Goal: Task Accomplishment & Management: Use online tool/utility

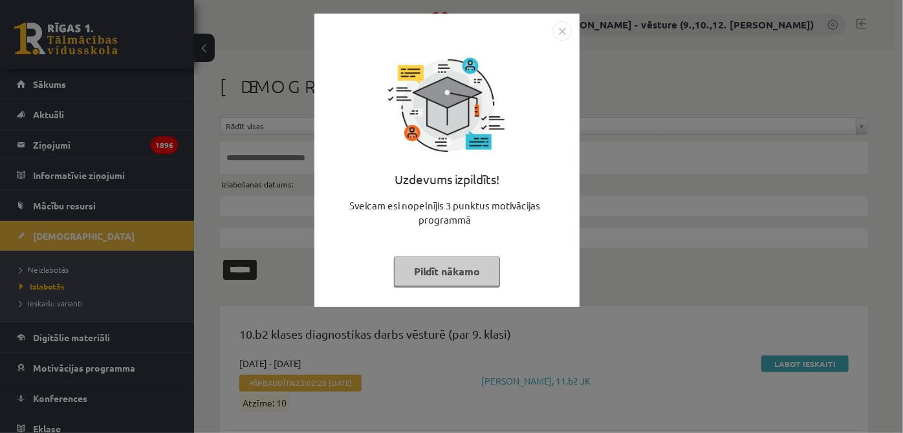
click at [565, 32] on img "Close" at bounding box center [561, 30] width 19 height 19
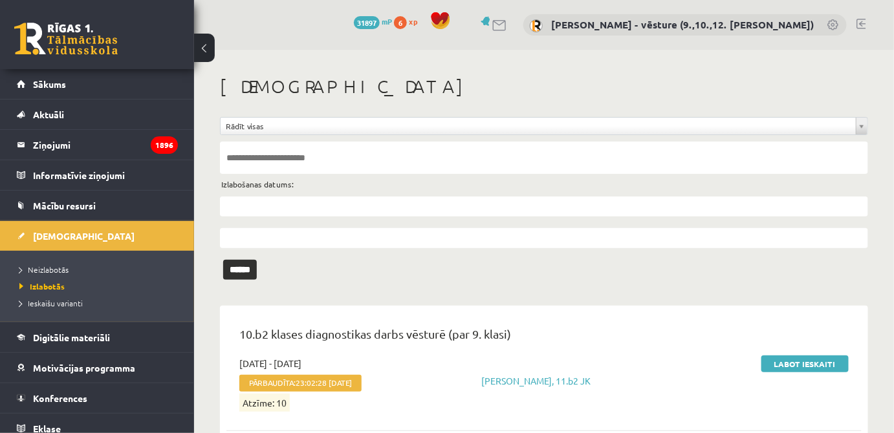
click at [545, 93] on h1 "[DEMOGRAPHIC_DATA]" at bounding box center [544, 87] width 648 height 22
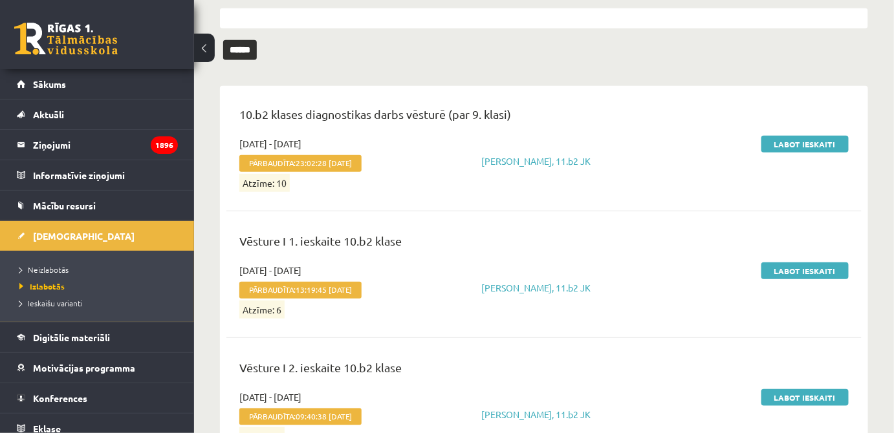
scroll to position [294, 0]
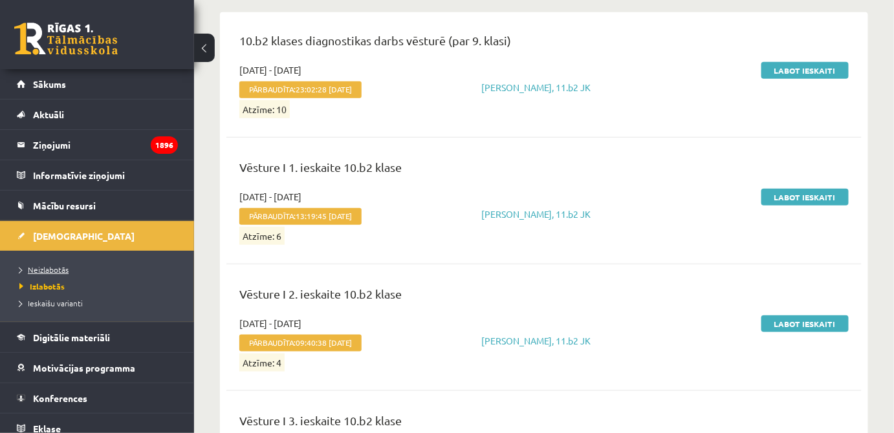
click at [113, 266] on link "Neizlabotās" at bounding box center [100, 270] width 162 height 12
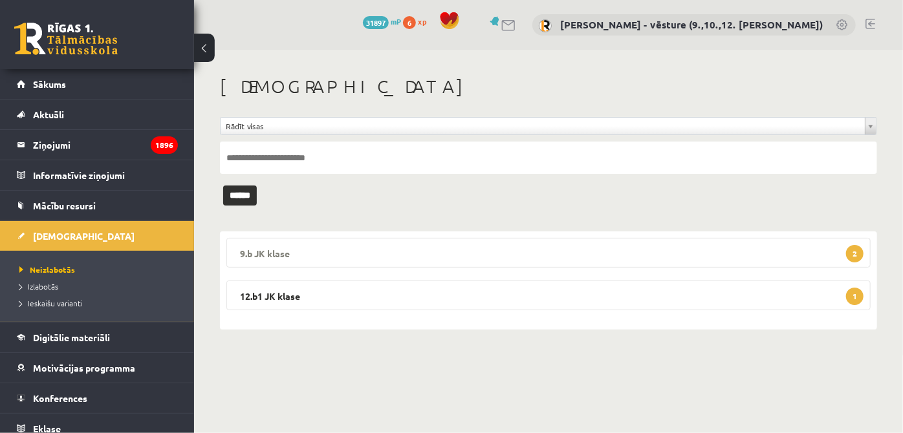
click at [446, 259] on legend "9.b JK klase 2" at bounding box center [548, 253] width 644 height 30
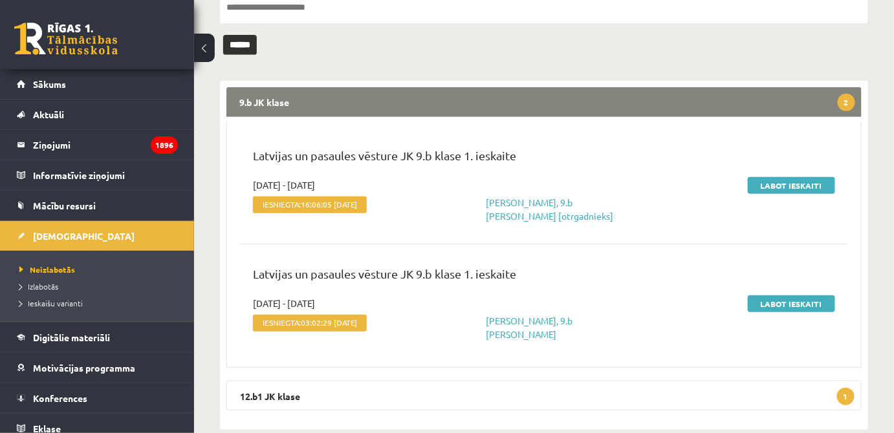
scroll to position [167, 0]
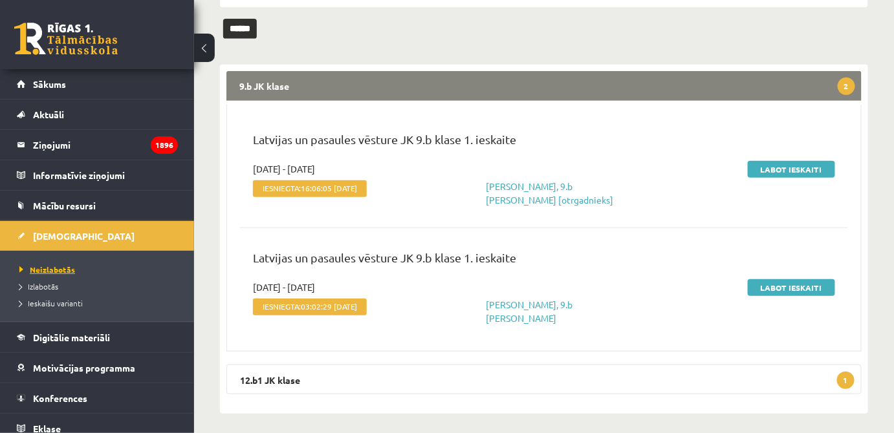
click at [64, 269] on span "Neizlabotās" at bounding box center [47, 269] width 56 height 10
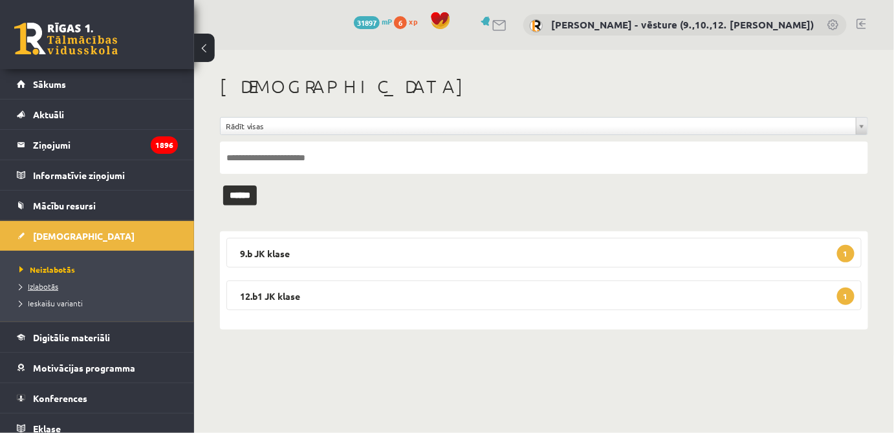
scroll to position [0, 0]
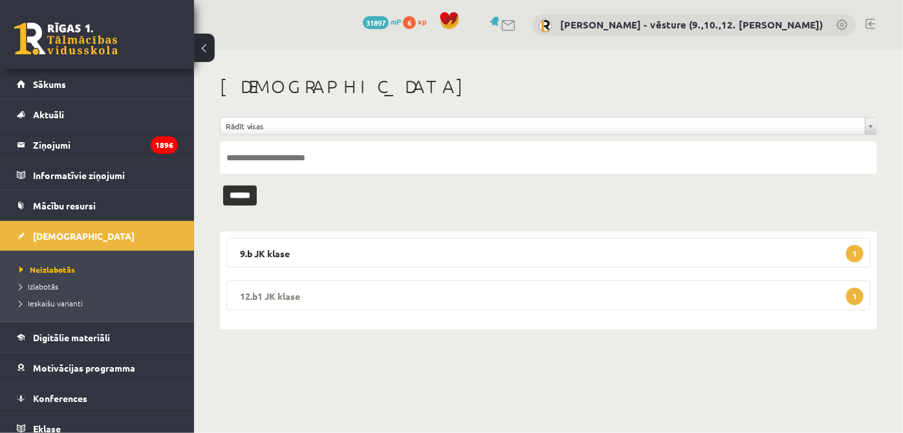
drag, startPoint x: 479, startPoint y: 304, endPoint x: 491, endPoint y: 302, distance: 12.4
click at [479, 304] on legend "12.b1 JK klase 1" at bounding box center [548, 296] width 644 height 30
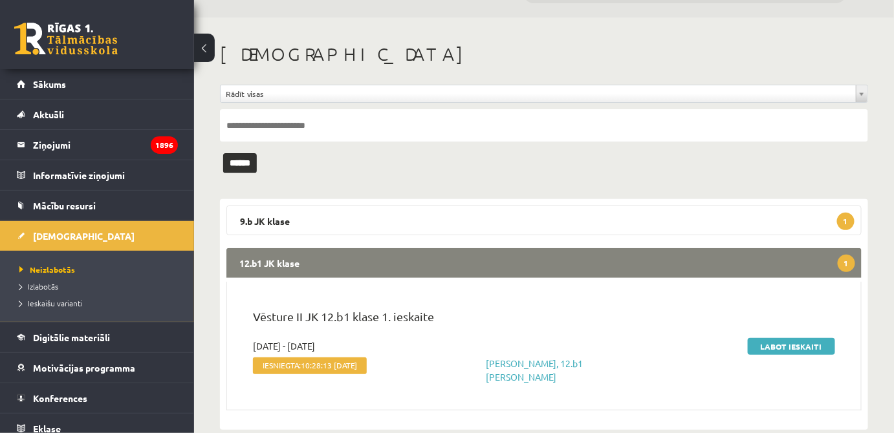
scroll to position [48, 0]
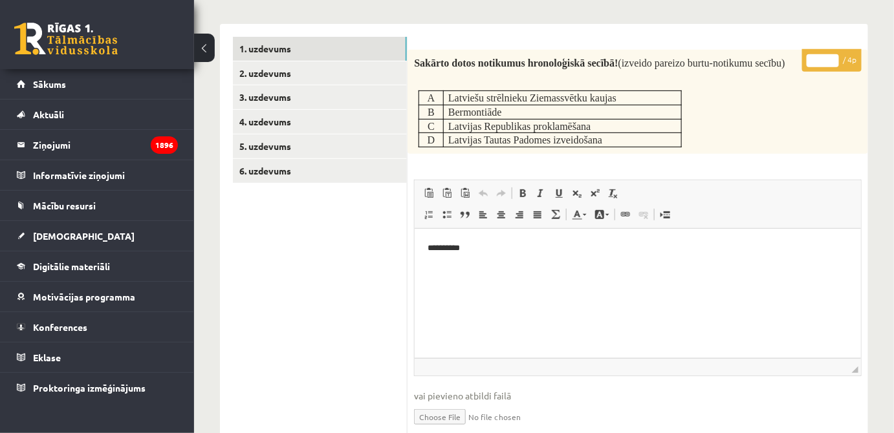
scroll to position [176, 0]
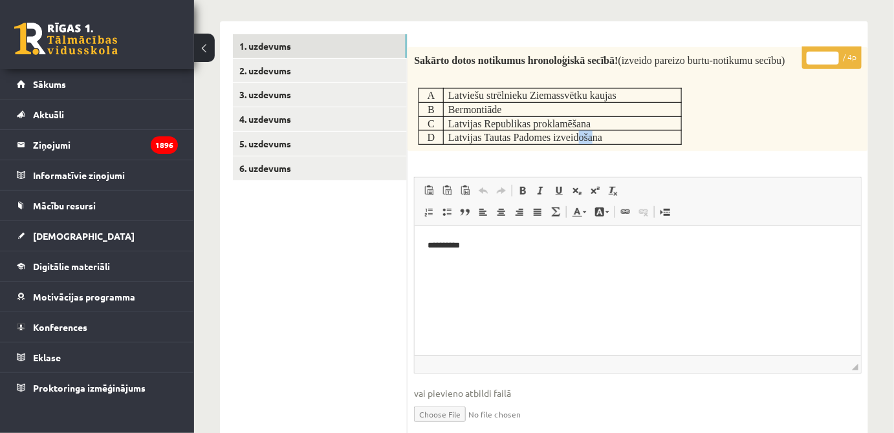
drag, startPoint x: 590, startPoint y: 134, endPoint x: 580, endPoint y: 134, distance: 9.7
click at [580, 134] on span "Latvijas Tautas Padomes izveidošana" at bounding box center [525, 137] width 154 height 11
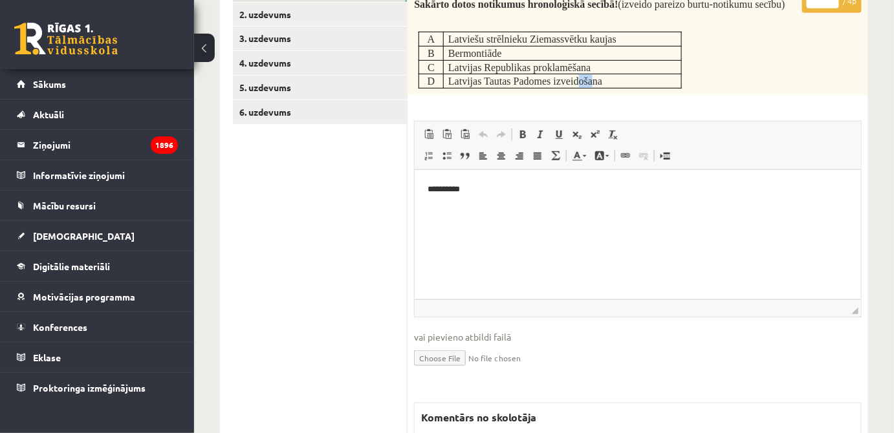
scroll to position [352, 0]
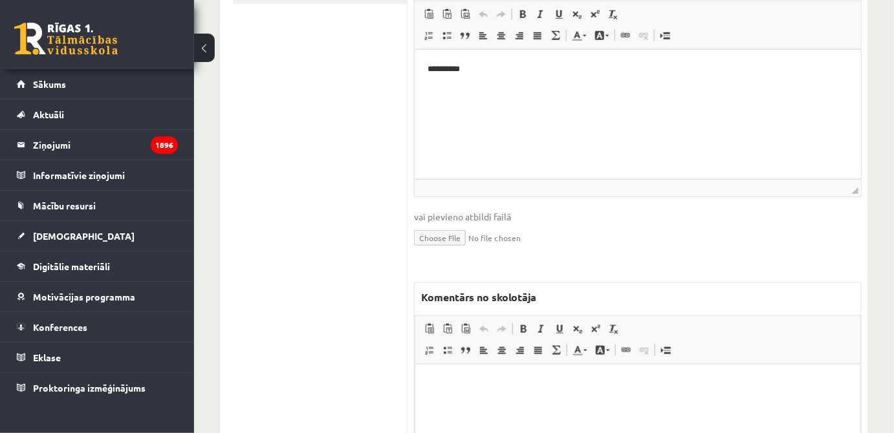
drag, startPoint x: 588, startPoint y: 377, endPoint x: 585, endPoint y: 365, distance: 12.3
click at [588, 377] on p "Bagātinātā teksta redaktors, wiswyg-editor-47433913148140-1758466582-768" at bounding box center [636, 384] width 419 height 14
click at [533, 380] on p "**********" at bounding box center [637, 384] width 420 height 14
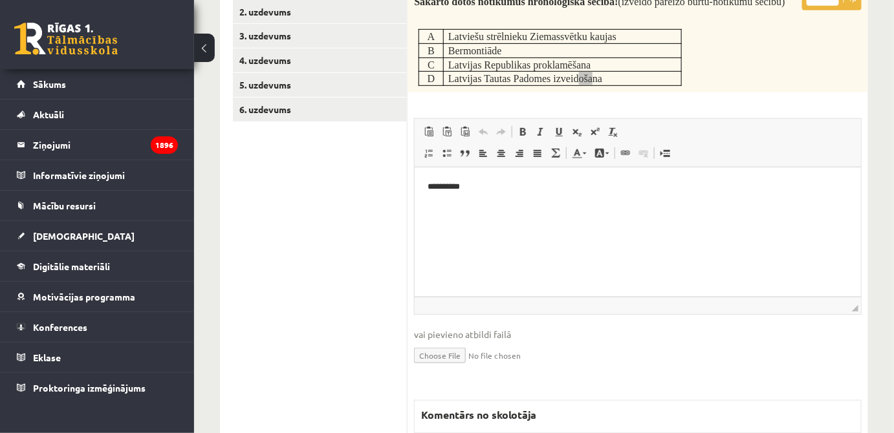
scroll to position [176, 0]
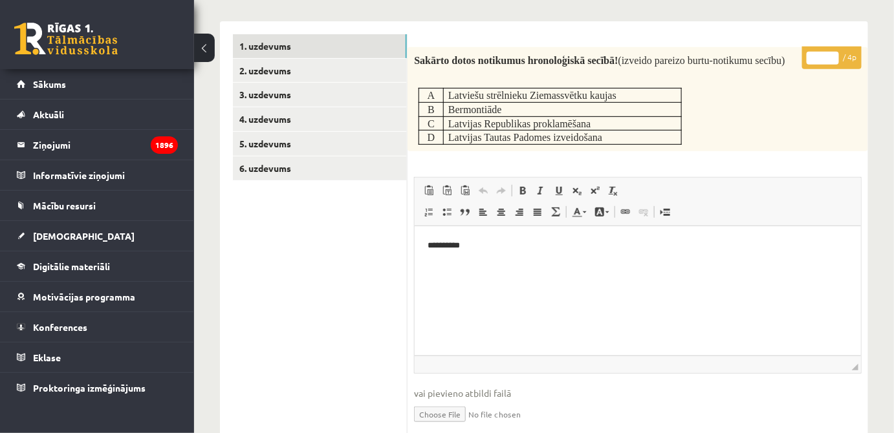
drag, startPoint x: 824, startPoint y: 62, endPoint x: 812, endPoint y: 58, distance: 13.1
click at [812, 58] on input "*" at bounding box center [822, 58] width 32 height 13
type input "*"
click at [817, 141] on div "Sakārto dotos notikumus hronoloģiskā secībā! (izveido pareizo burtu-notikumu se…" at bounding box center [637, 99] width 460 height 104
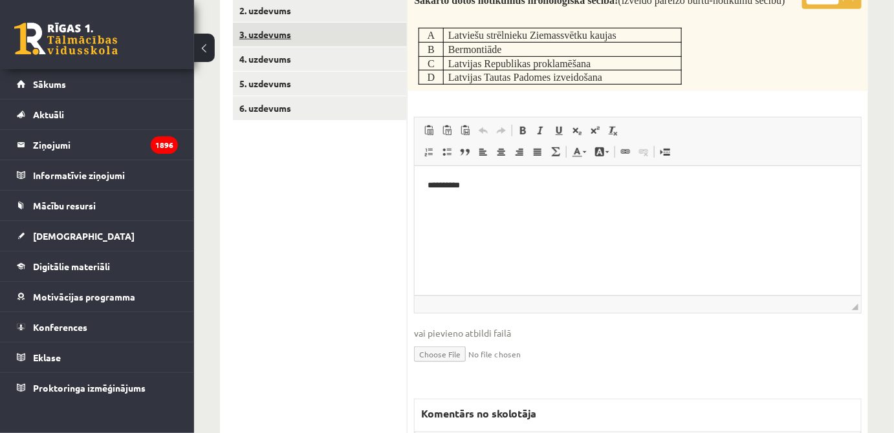
scroll to position [117, 0]
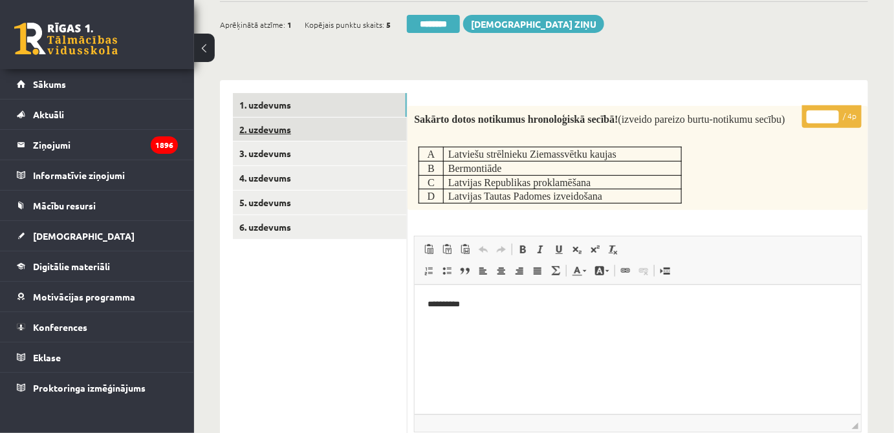
click at [371, 133] on link "2. uzdevums" at bounding box center [320, 130] width 174 height 24
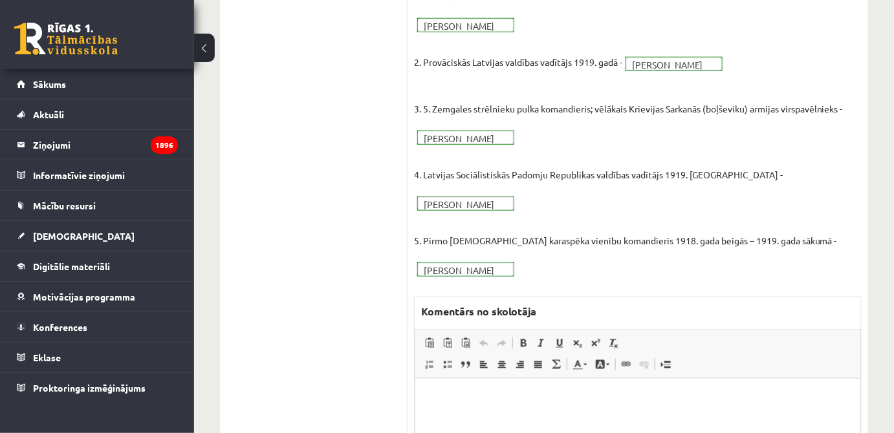
scroll to position [26, 0]
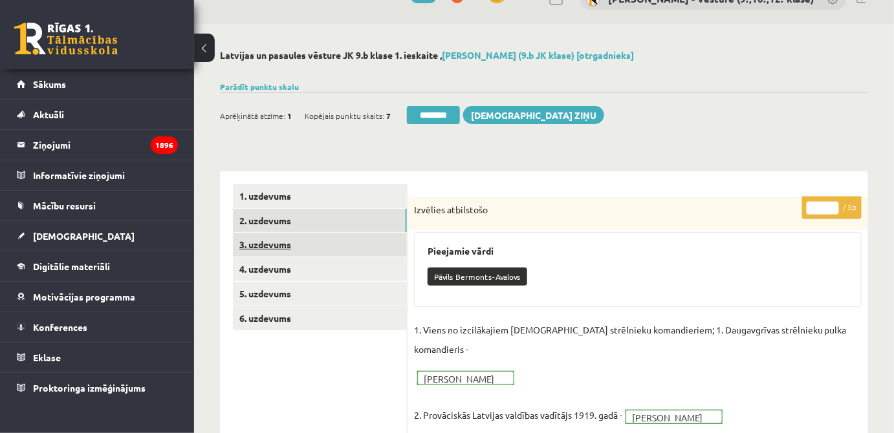
click at [345, 247] on link "3. uzdevums" at bounding box center [320, 245] width 174 height 24
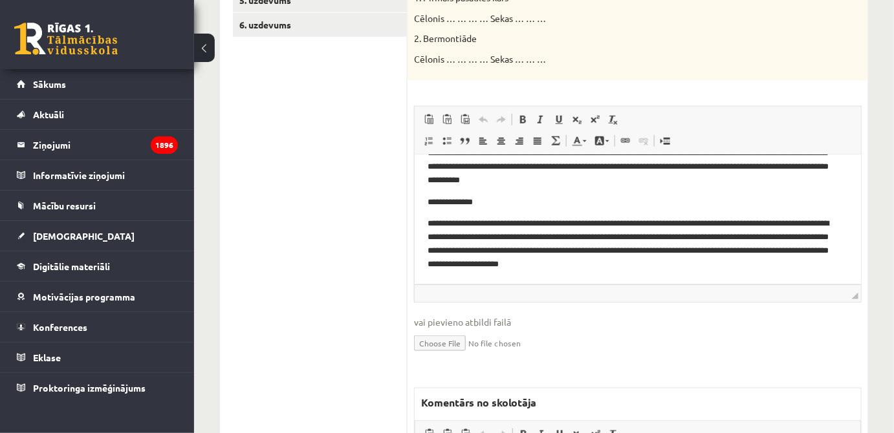
scroll to position [84, 0]
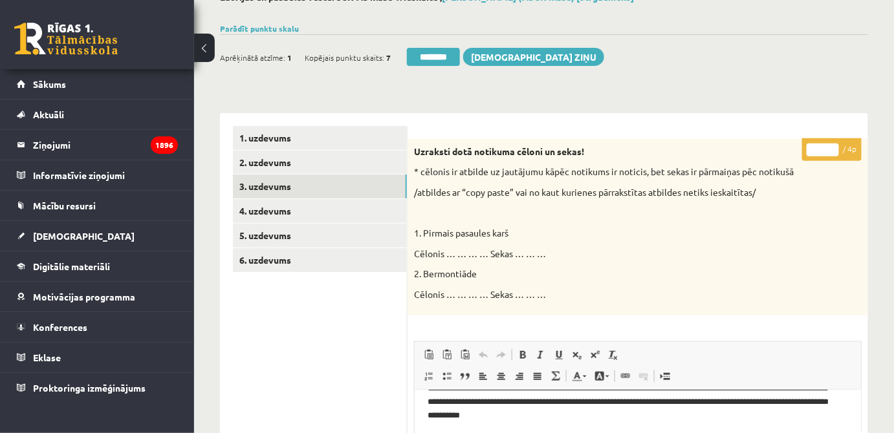
click at [832, 149] on input "*" at bounding box center [822, 150] width 32 height 13
drag, startPoint x: 834, startPoint y: 147, endPoint x: 784, endPoint y: 134, distance: 51.9
type input "*"
click at [833, 145] on input "*" at bounding box center [822, 150] width 32 height 13
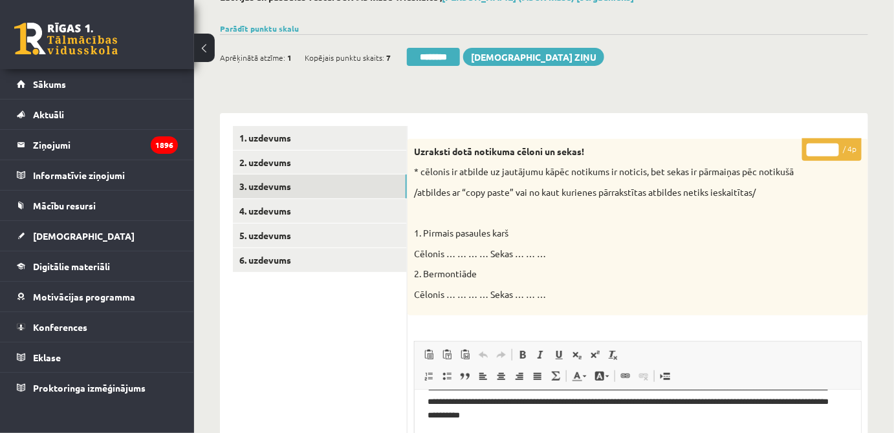
click at [356, 215] on link "4. uzdevums" at bounding box center [320, 211] width 174 height 24
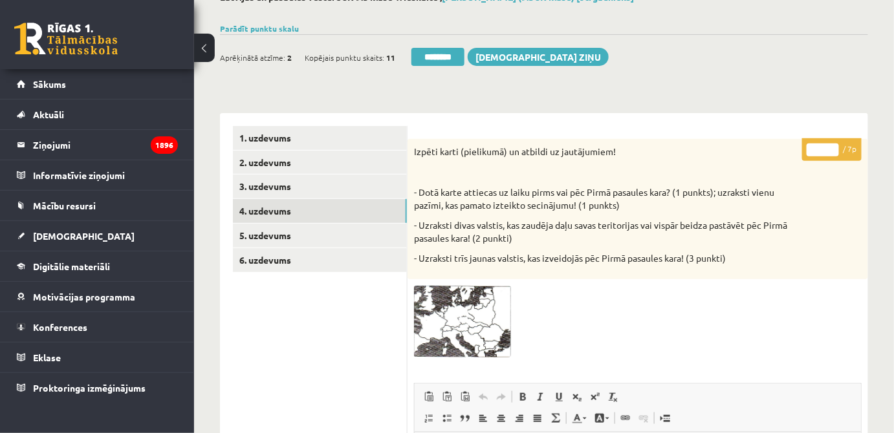
scroll to position [0, 0]
click at [208, 54] on button at bounding box center [204, 48] width 21 height 28
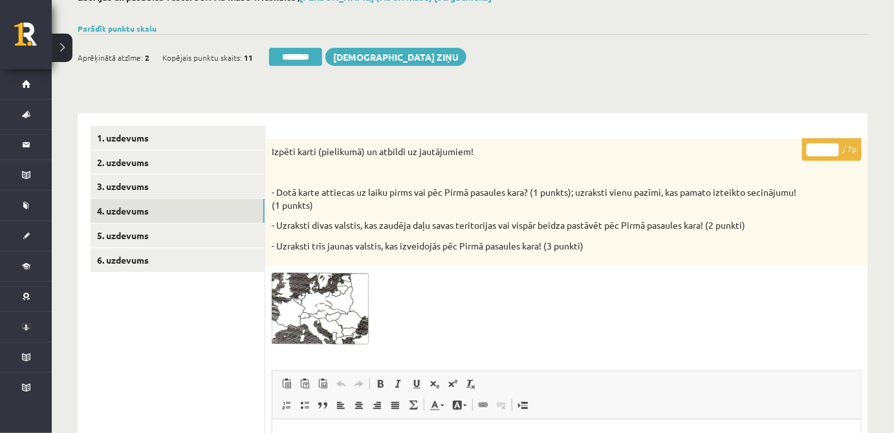
click at [66, 48] on button at bounding box center [62, 48] width 21 height 28
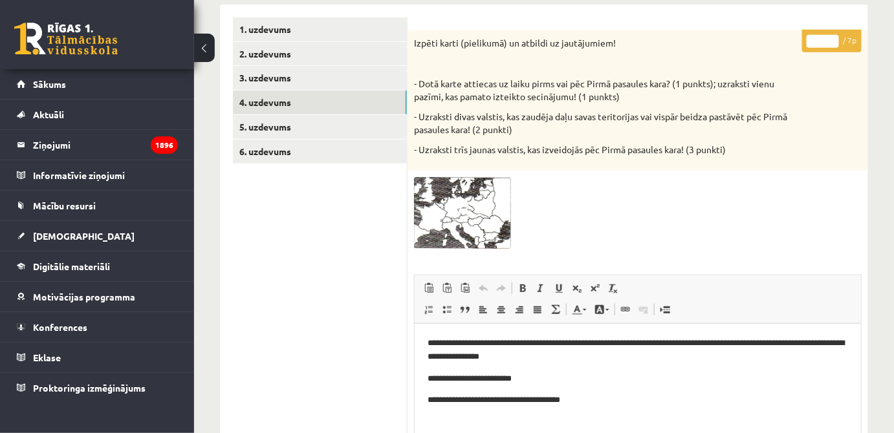
scroll to position [143, 0]
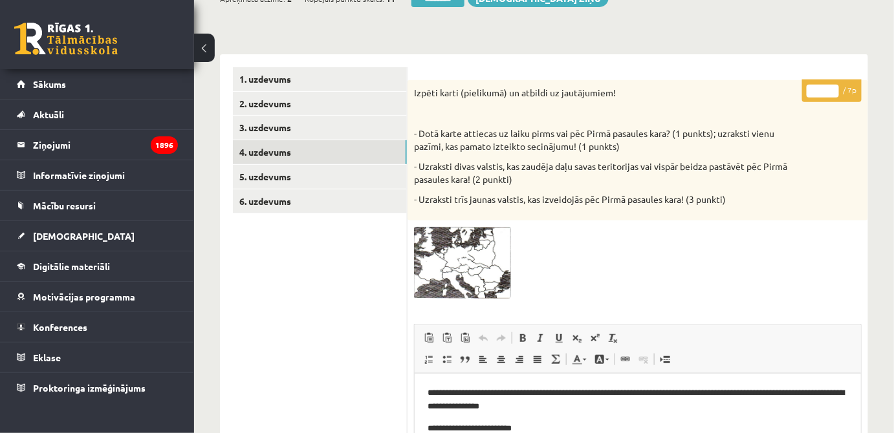
type input "*"
click at [832, 86] on input "*" at bounding box center [822, 91] width 32 height 13
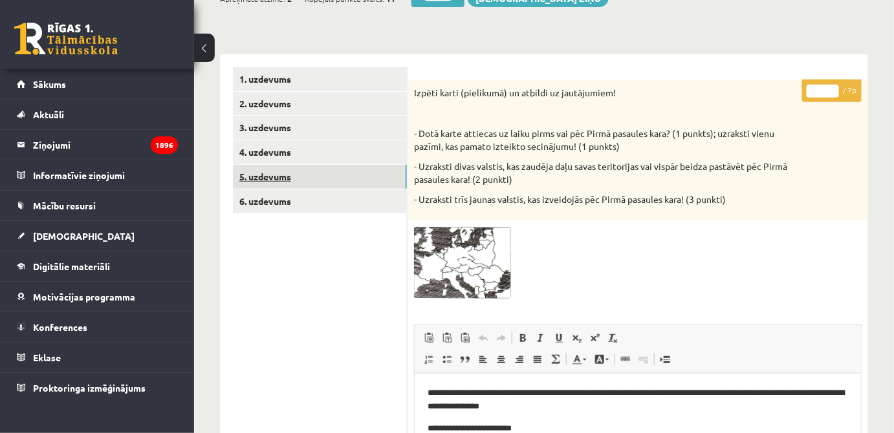
click at [283, 173] on link "5. uzdevums" at bounding box center [320, 177] width 174 height 24
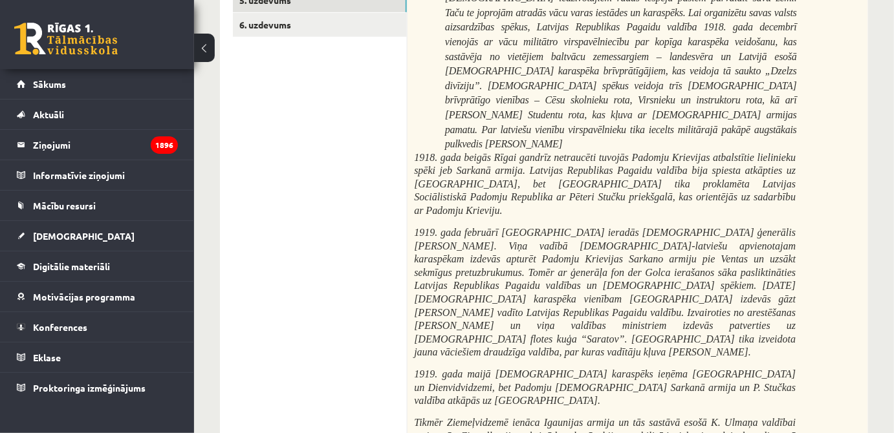
scroll to position [26, 0]
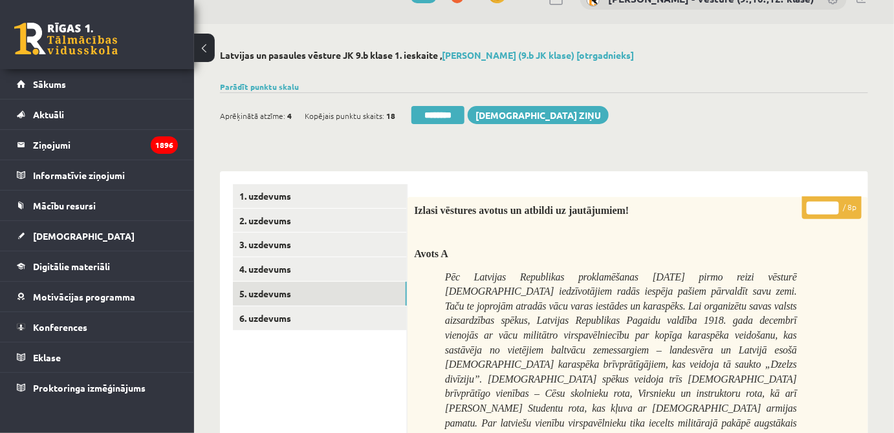
drag, startPoint x: 821, startPoint y: 211, endPoint x: 814, endPoint y: 210, distance: 6.6
click at [814, 210] on input "*" at bounding box center [822, 208] width 32 height 13
type input "*"
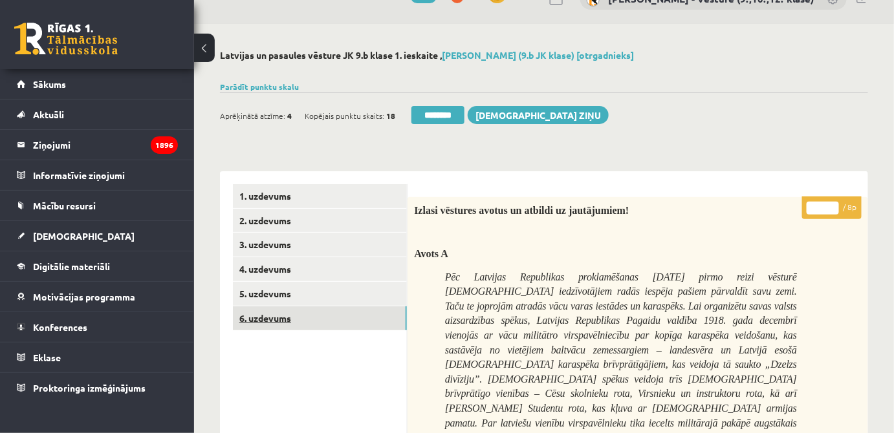
click at [282, 313] on link "6. uzdevums" at bounding box center [320, 318] width 174 height 24
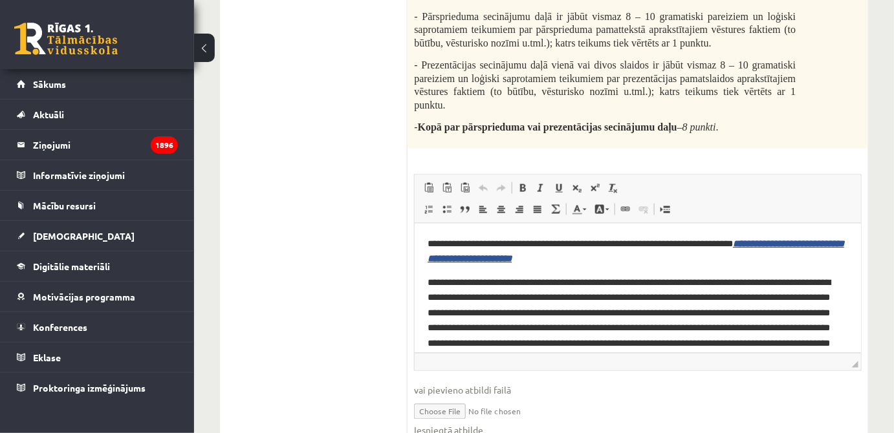
scroll to position [614, 0]
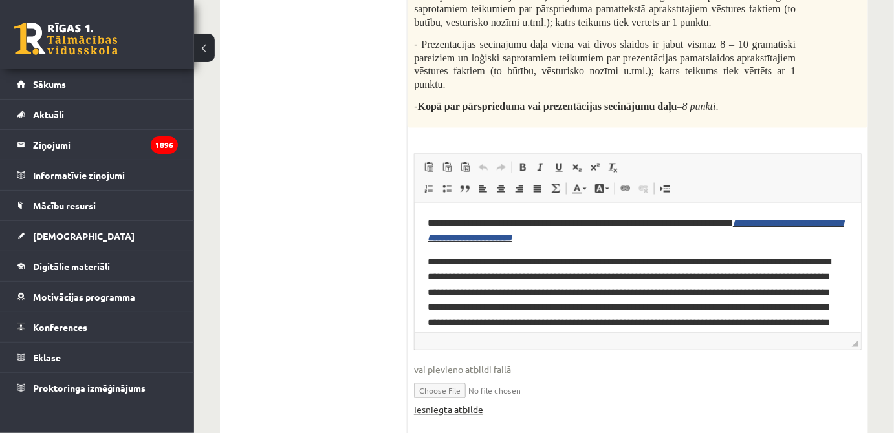
click at [425, 403] on link "Iesniegtā atbilde" at bounding box center [448, 410] width 69 height 14
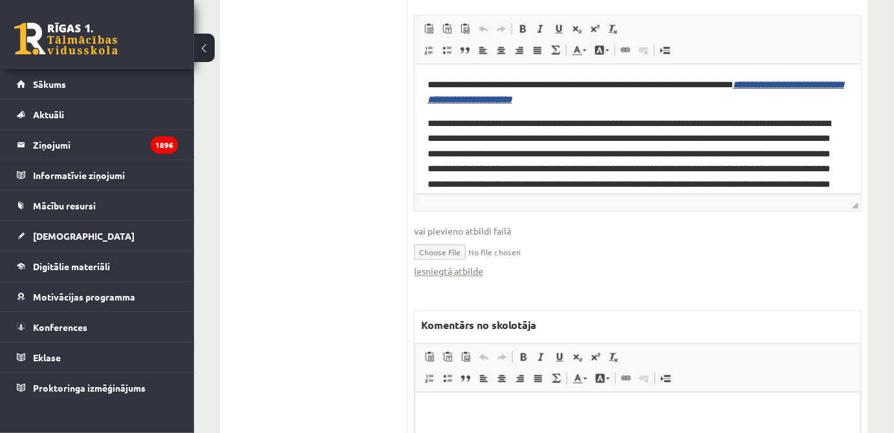
scroll to position [848, 0]
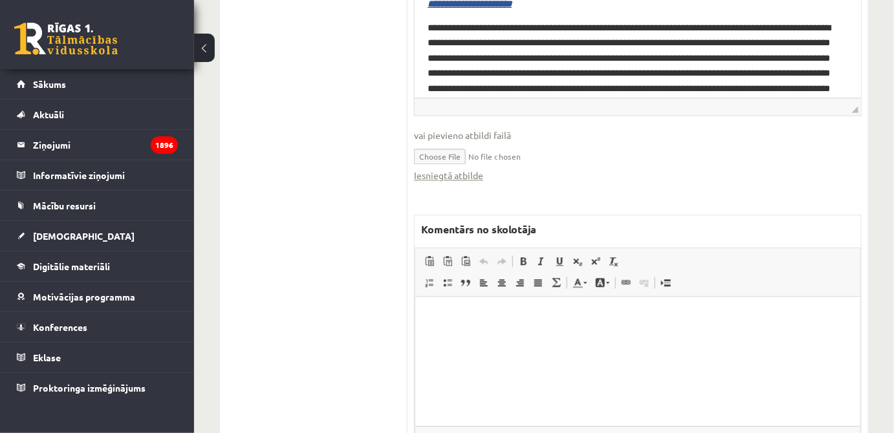
click at [468, 336] on html at bounding box center [636, 315] width 445 height 39
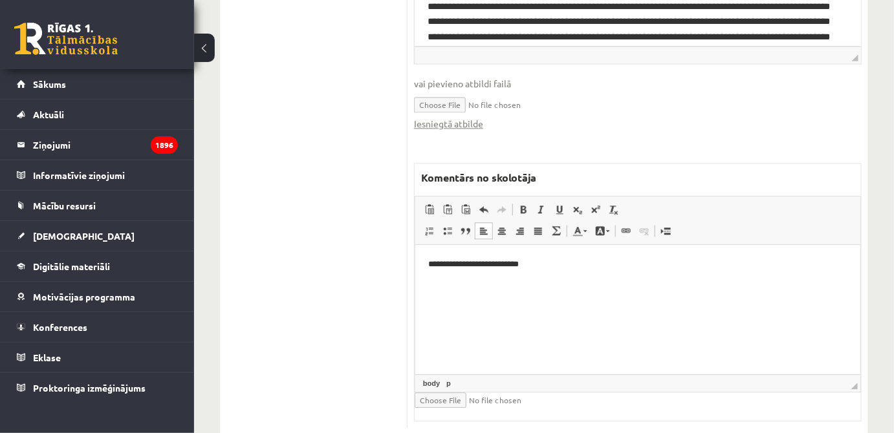
scroll to position [907, 0]
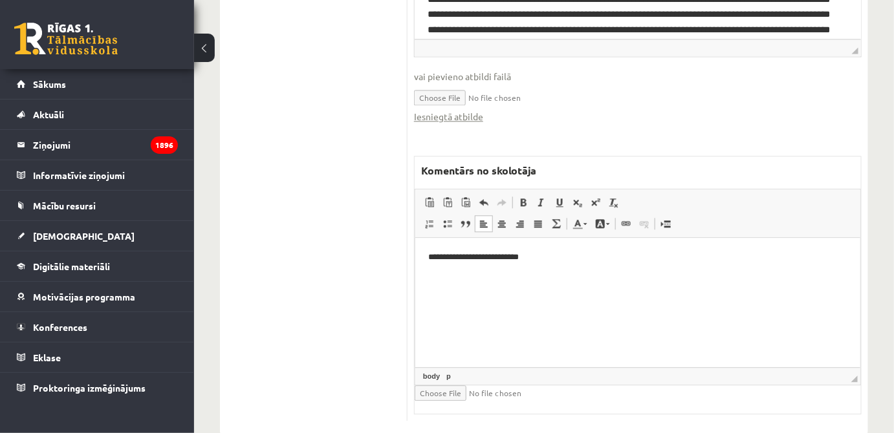
click at [570, 295] on html "**********" at bounding box center [636, 267] width 445 height 61
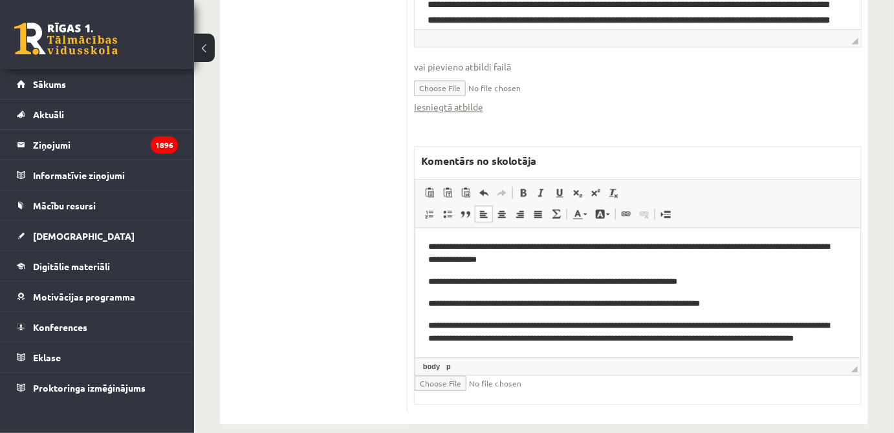
scroll to position [45, 0]
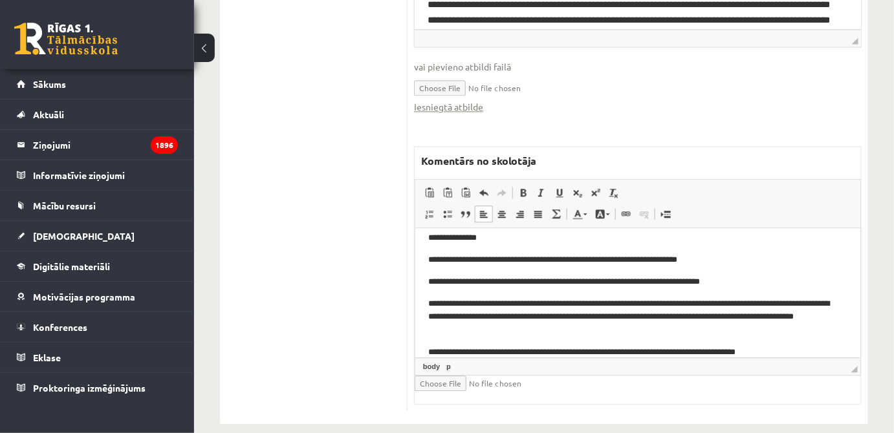
click at [764, 345] on p "**********" at bounding box center [632, 352] width 411 height 14
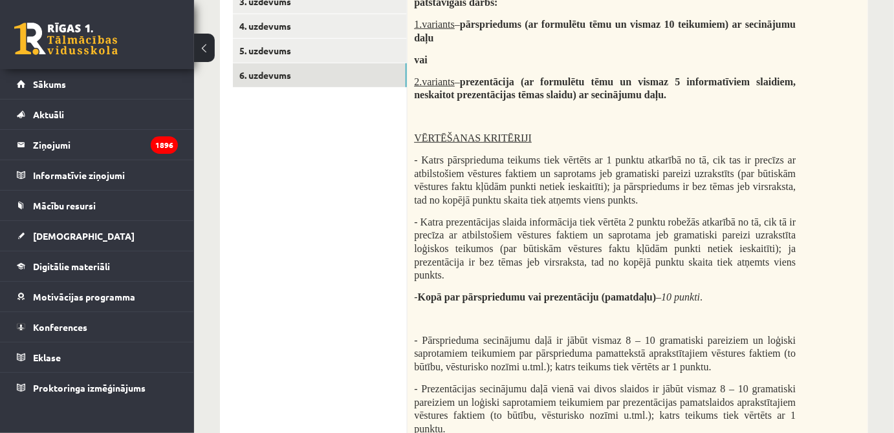
scroll to position [35, 0]
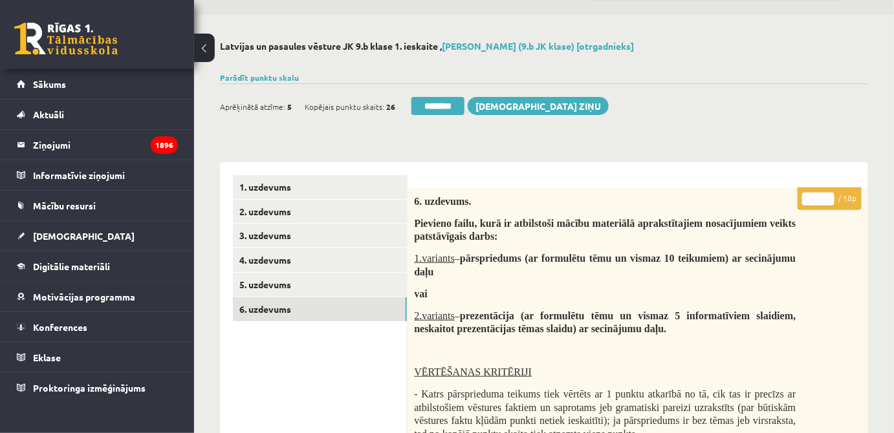
click at [819, 199] on input "*" at bounding box center [818, 199] width 32 height 13
type input "*"
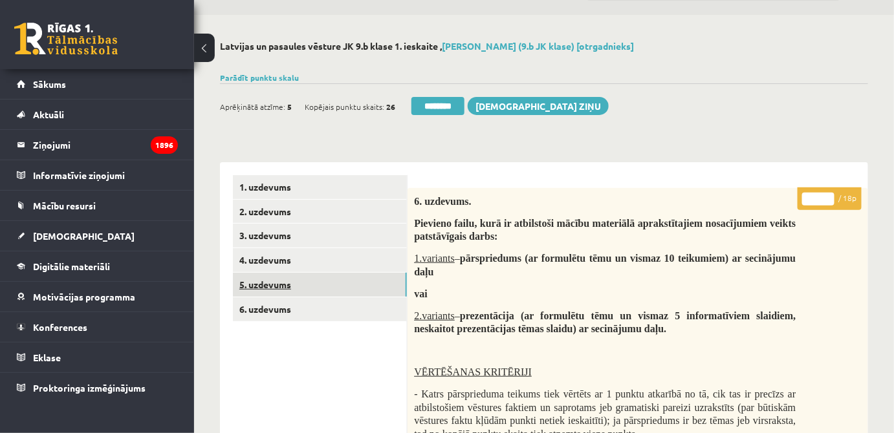
click at [392, 290] on link "5. uzdevums" at bounding box center [320, 285] width 174 height 24
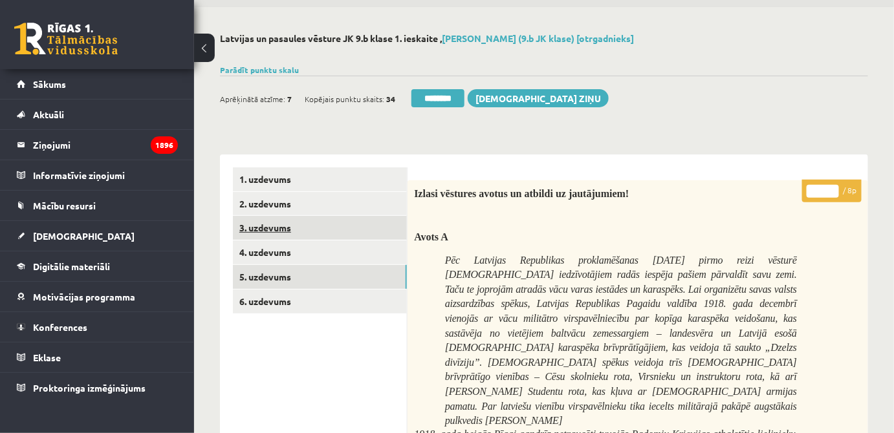
scroll to position [0, 0]
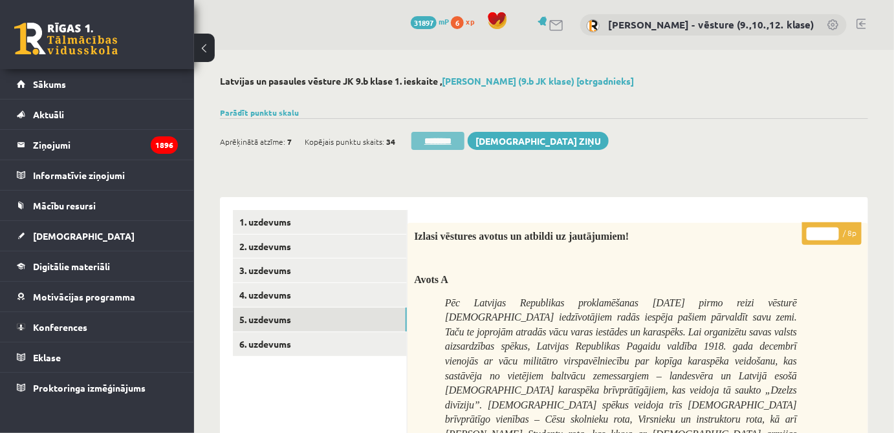
click at [442, 136] on input "********" at bounding box center [437, 141] width 53 height 18
